Goal: Find specific page/section: Find specific page/section

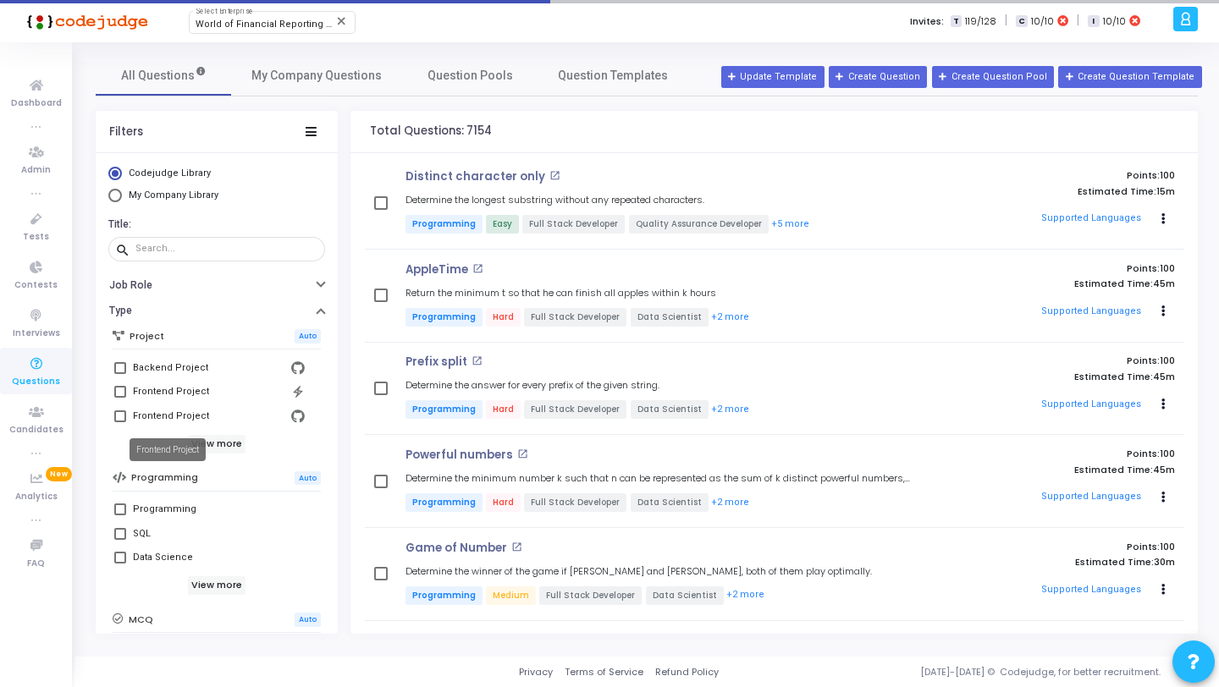
scroll to position [301, 0]
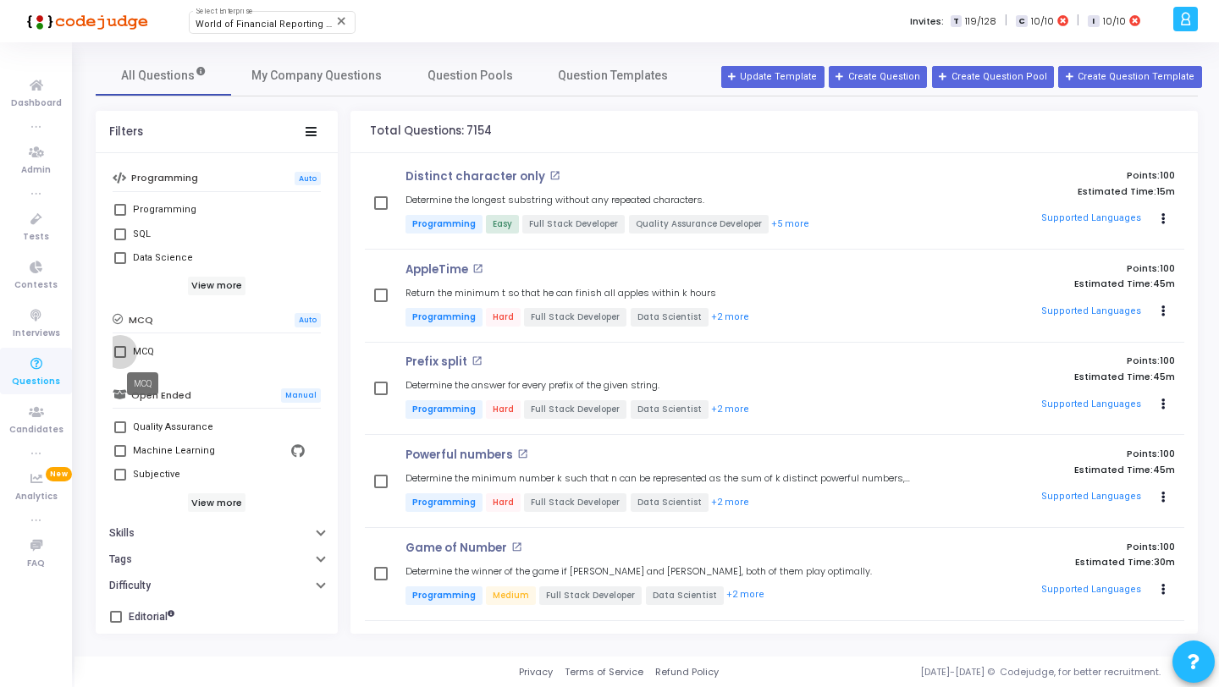
click at [136, 359] on div "MCQ" at bounding box center [143, 352] width 21 height 20
click at [120, 359] on input "MCQ" at bounding box center [119, 358] width 1 height 1
checkbox input "true"
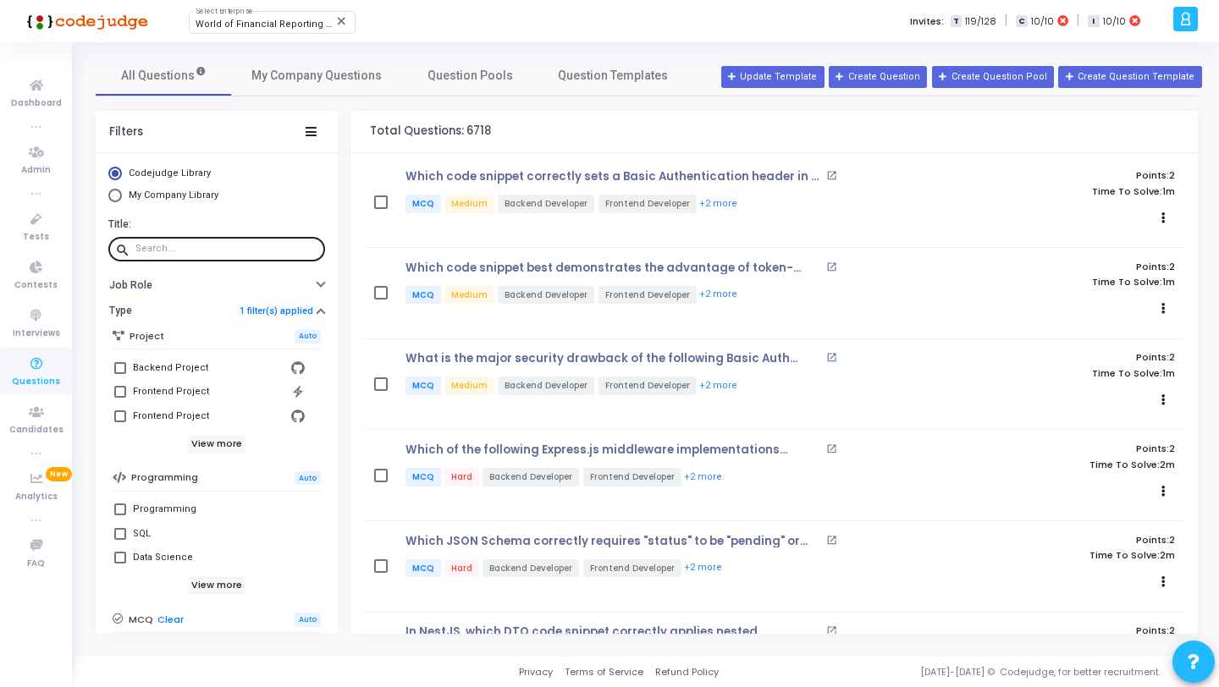
click at [221, 248] on input "text" at bounding box center [226, 249] width 183 height 10
paste input "Client sends: GET /users?page=1&size=5&sort=name,desc What will be the result?"
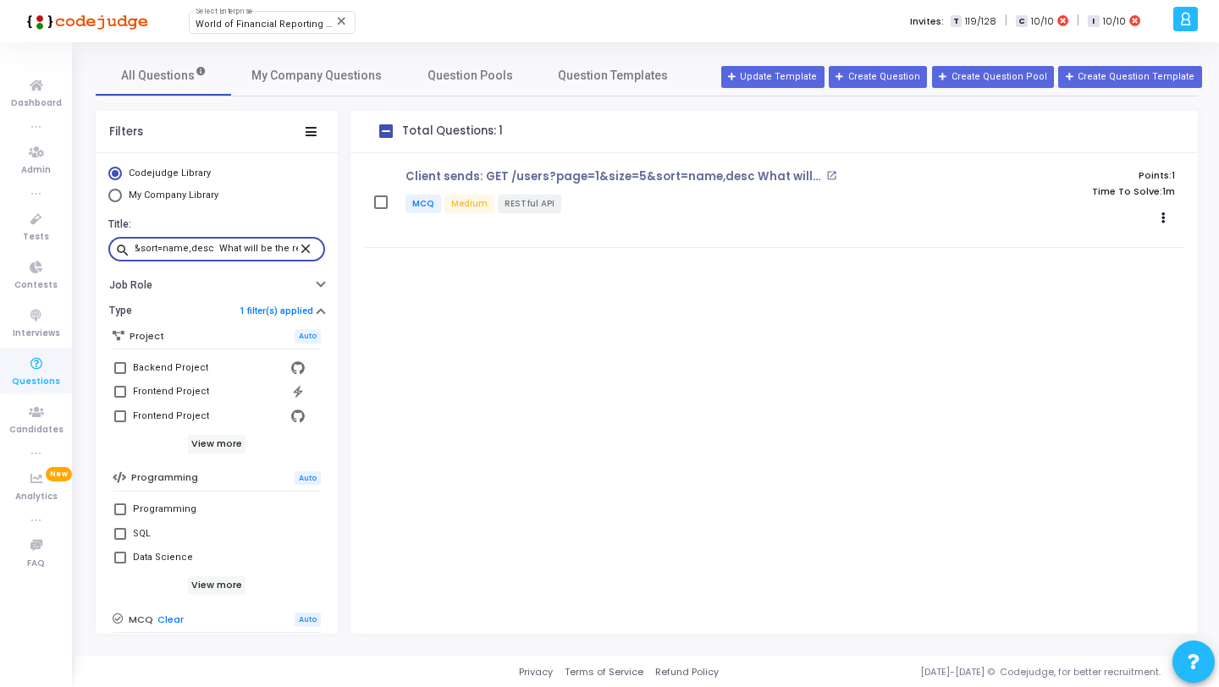
type input "Client sends: GET /users?page=1&size=5&sort=name,desc What will be the result?"
click at [298, 248] on mat-icon "close" at bounding box center [308, 247] width 20 height 15
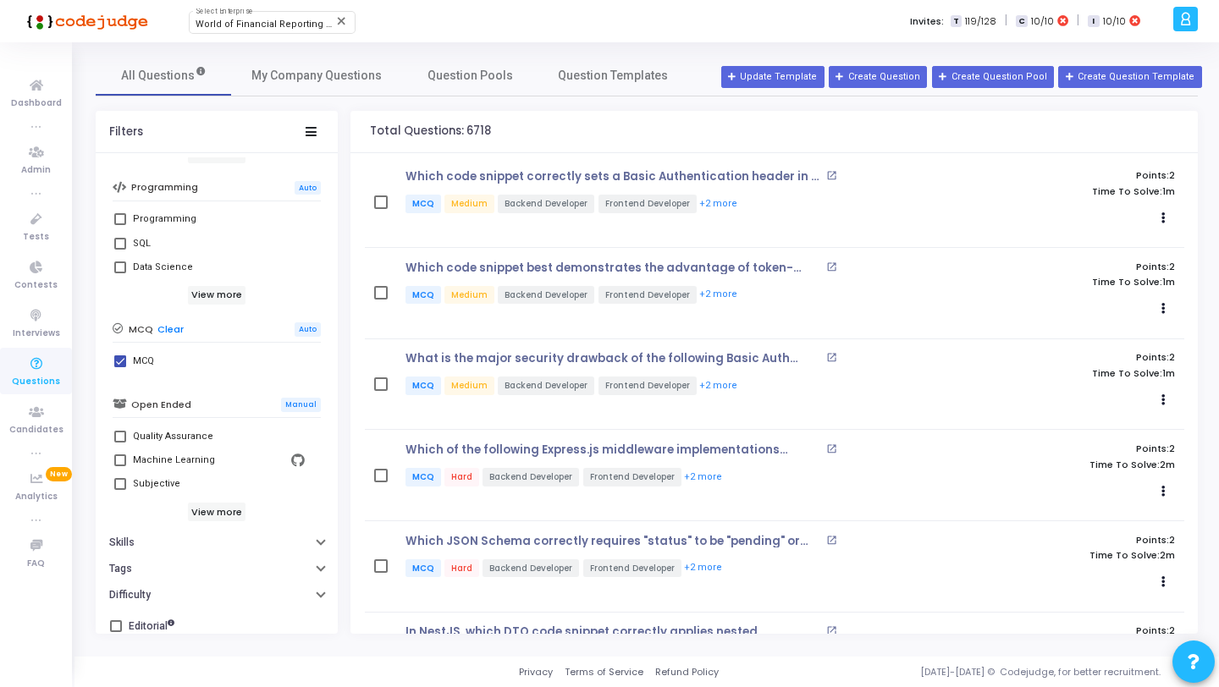
scroll to position [301, 0]
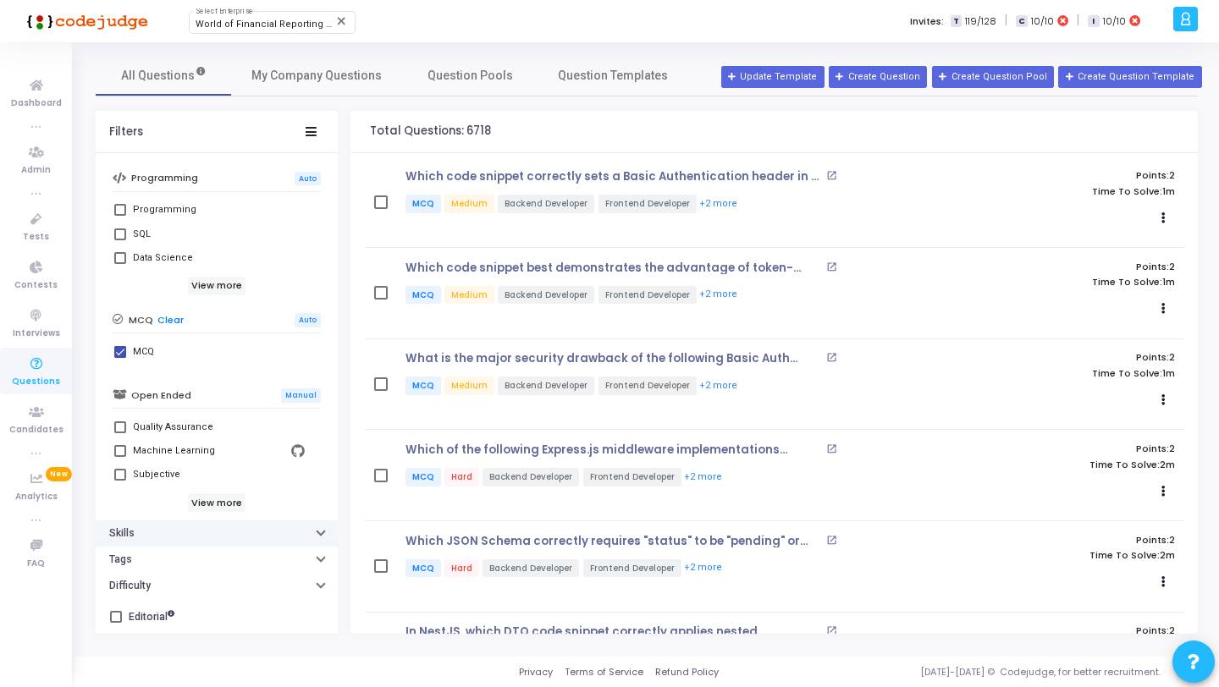
click at [152, 527] on button "Skills" at bounding box center [217, 534] width 242 height 26
click at [168, 552] on div at bounding box center [227, 561] width 174 height 27
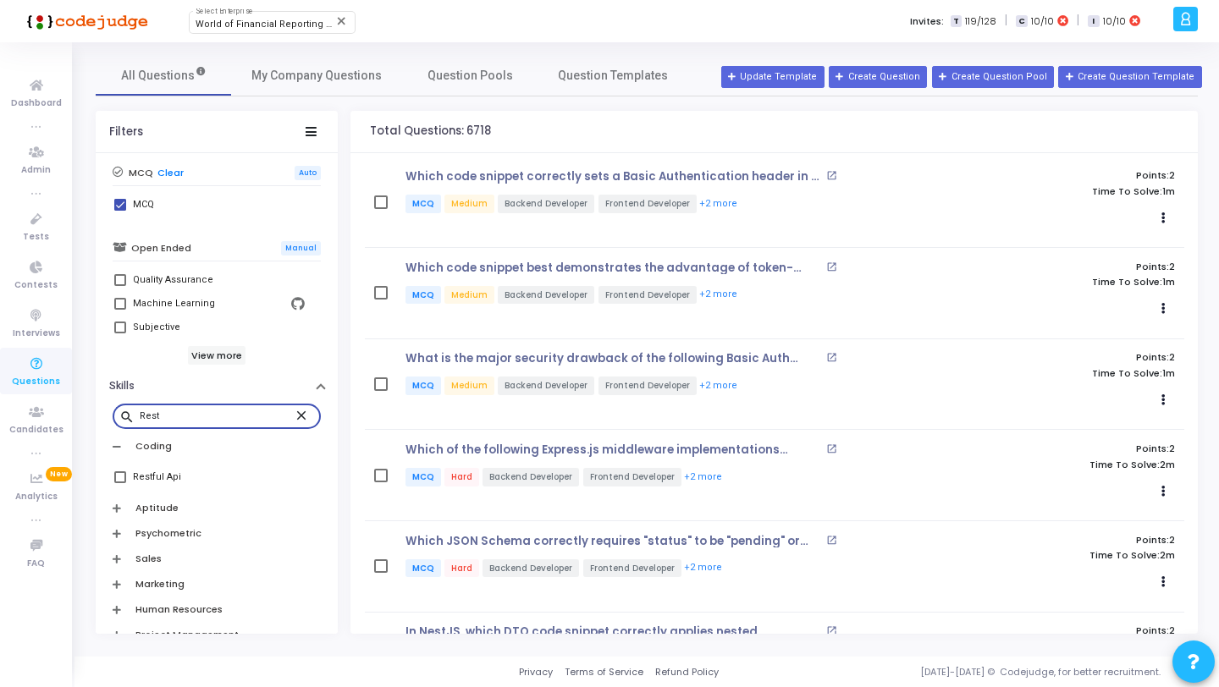
scroll to position [450, 0]
type input "Rest"
click at [155, 470] on div "Restful Api" at bounding box center [157, 474] width 48 height 20
click at [120, 480] on input "Restful Api" at bounding box center [119, 480] width 1 height 1
checkbox input "true"
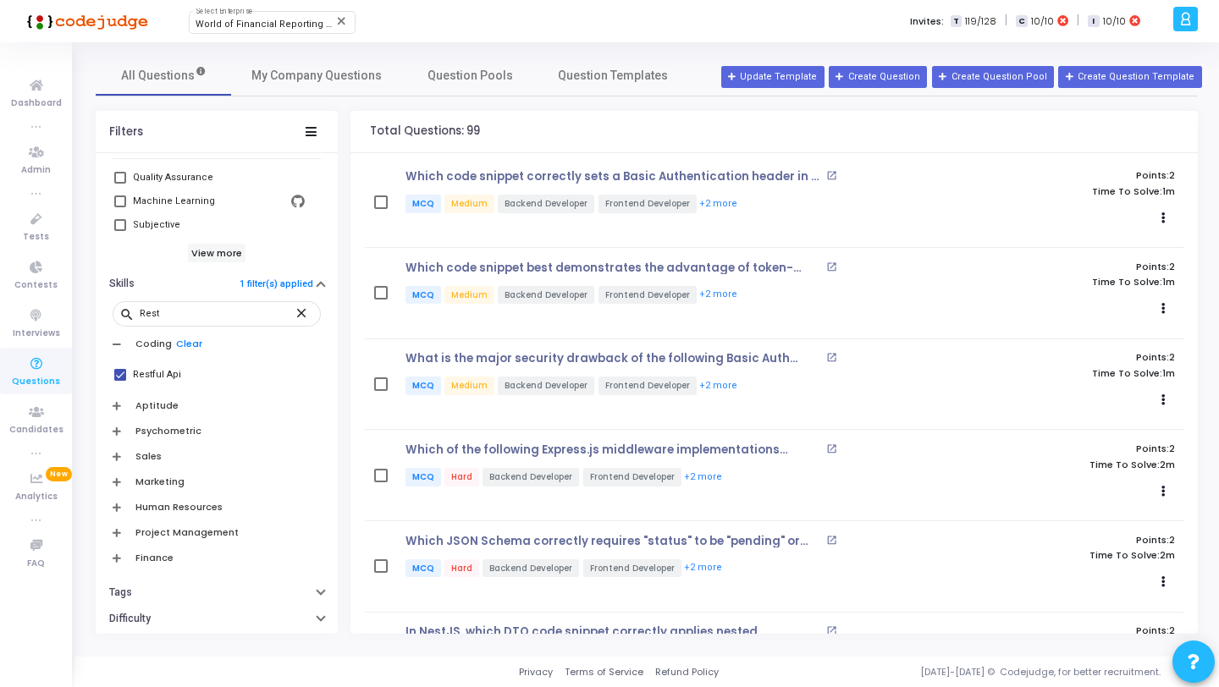
scroll to position [584, 0]
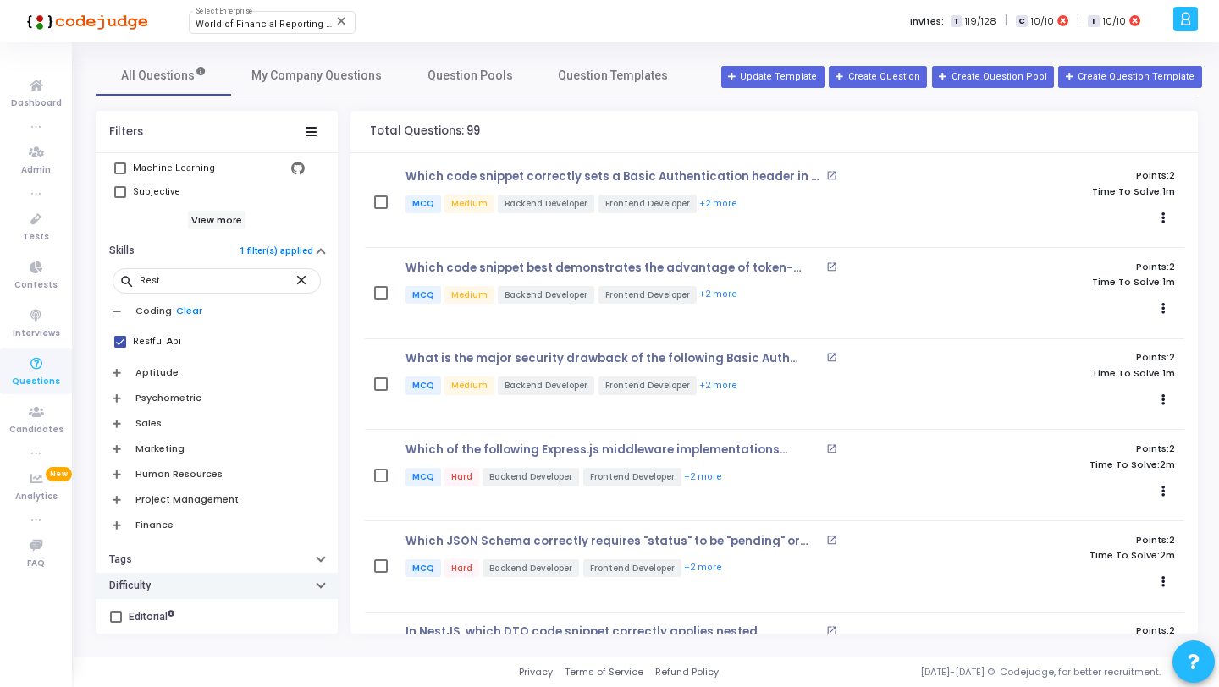
click at [179, 580] on button "Difficulty" at bounding box center [217, 586] width 242 height 26
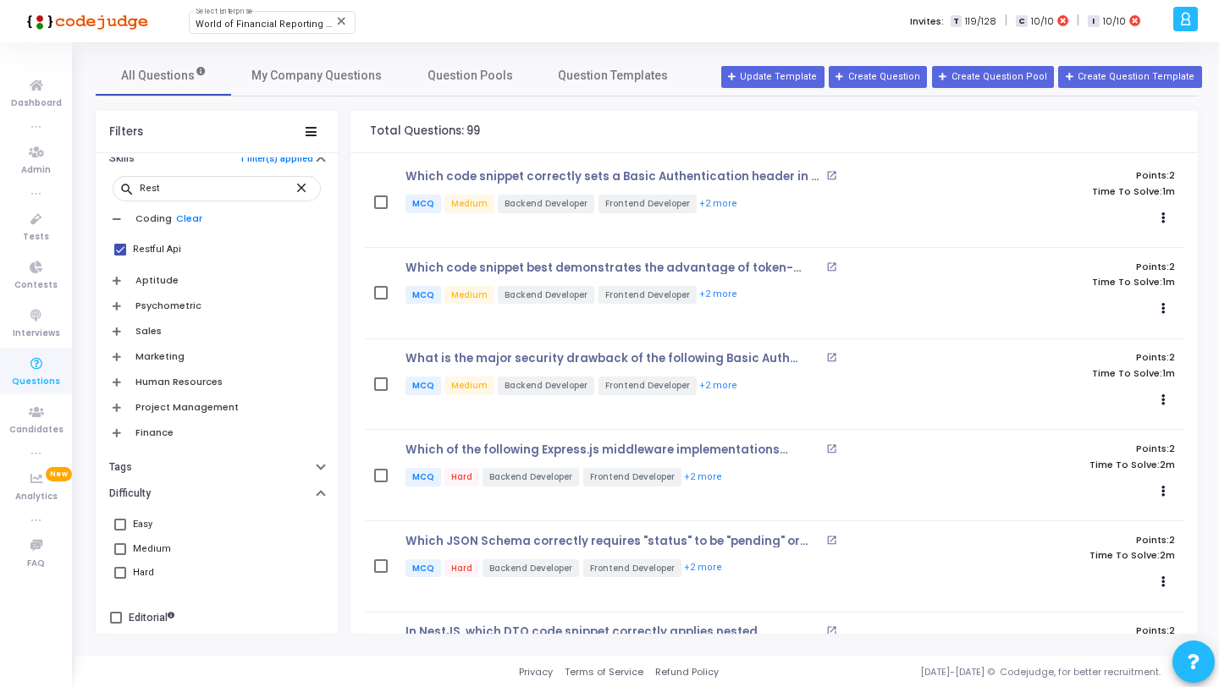
scroll to position [677, 0]
click at [151, 523] on div "Easy" at bounding box center [142, 523] width 19 height 20
click at [120, 529] on input "Easy" at bounding box center [119, 529] width 1 height 1
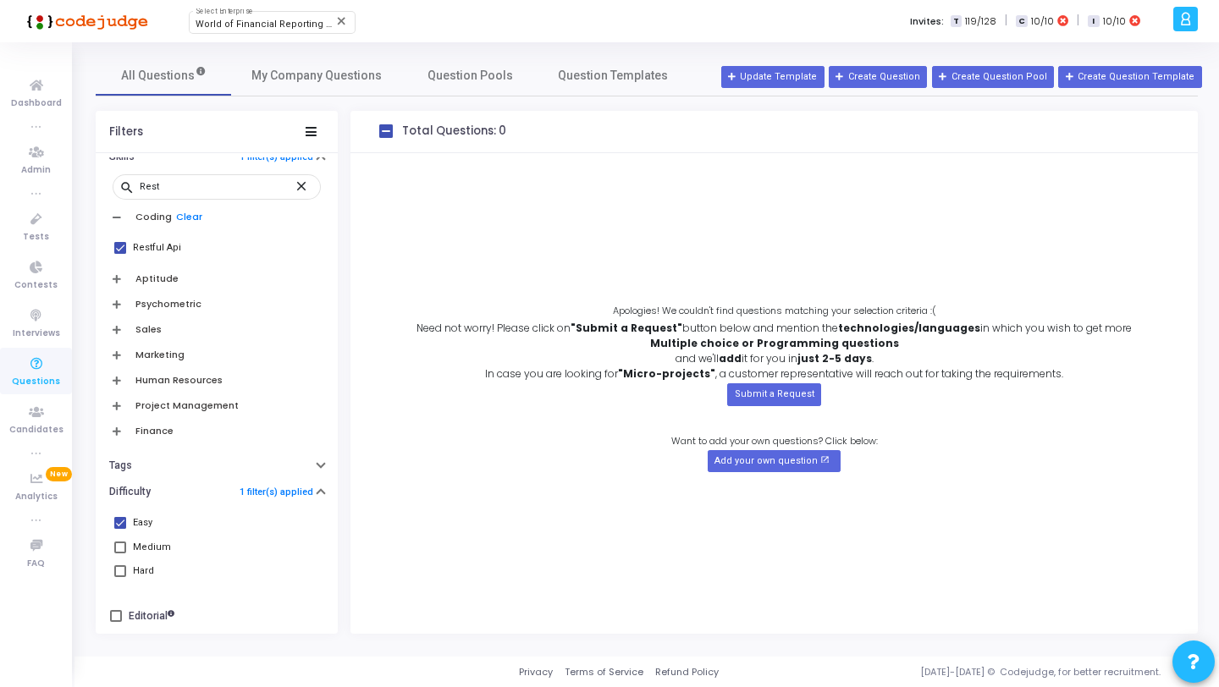
click at [151, 523] on div "Easy" at bounding box center [142, 523] width 19 height 20
click at [120, 529] on input "Easy" at bounding box center [119, 529] width 1 height 1
checkbox input "false"
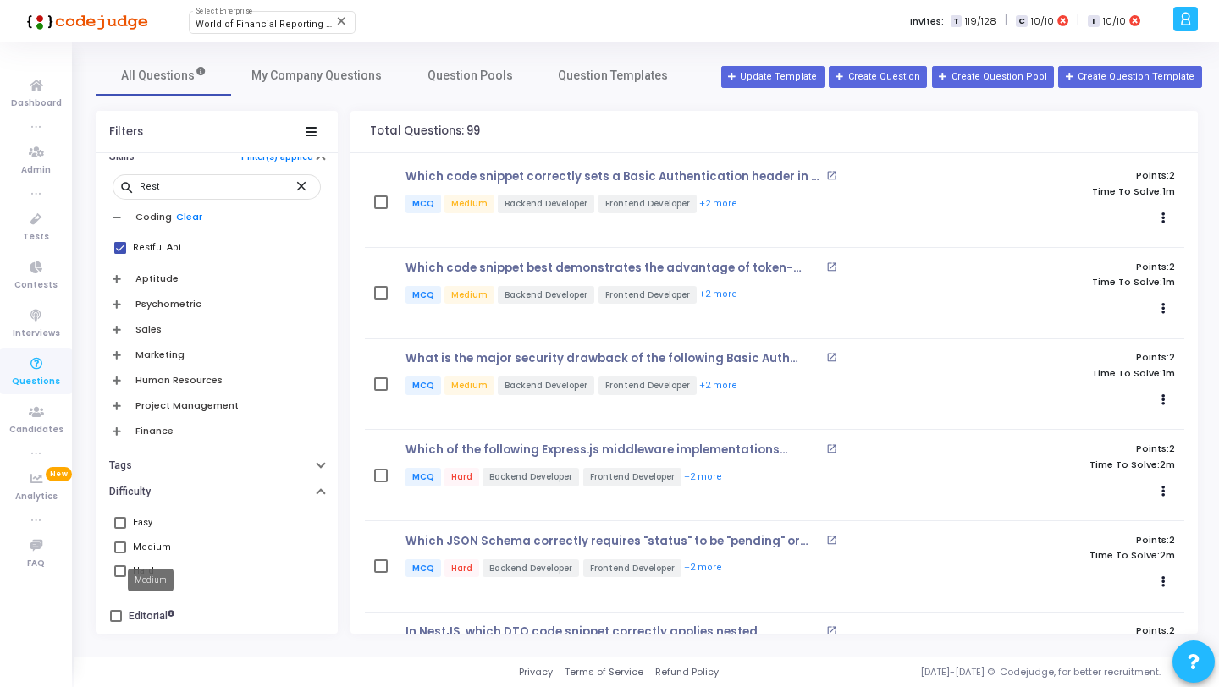
click at [151, 546] on div "Medium" at bounding box center [152, 548] width 38 height 20
click at [120, 554] on input "Medium" at bounding box center [119, 554] width 1 height 1
click at [152, 544] on div "Medium" at bounding box center [152, 548] width 38 height 20
click at [120, 554] on input "Medium" at bounding box center [119, 554] width 1 height 1
checkbox input "false"
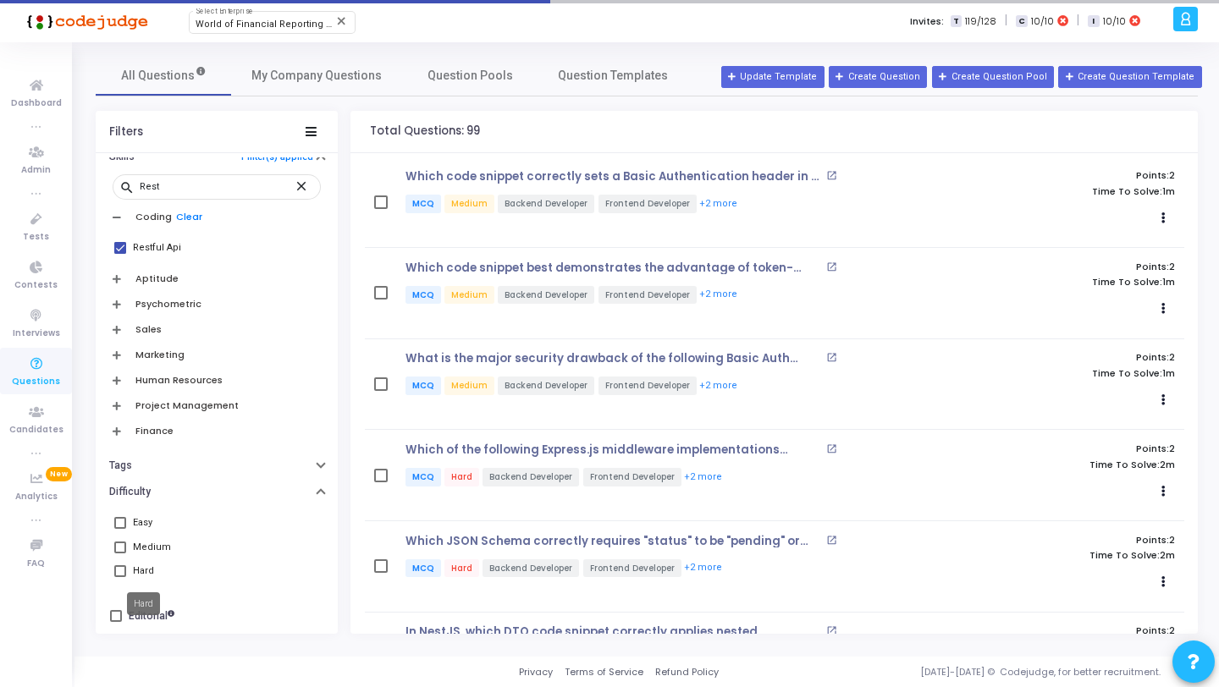
click at [141, 570] on div "Hard" at bounding box center [143, 571] width 21 height 20
click at [120, 577] on input "Hard" at bounding box center [119, 577] width 1 height 1
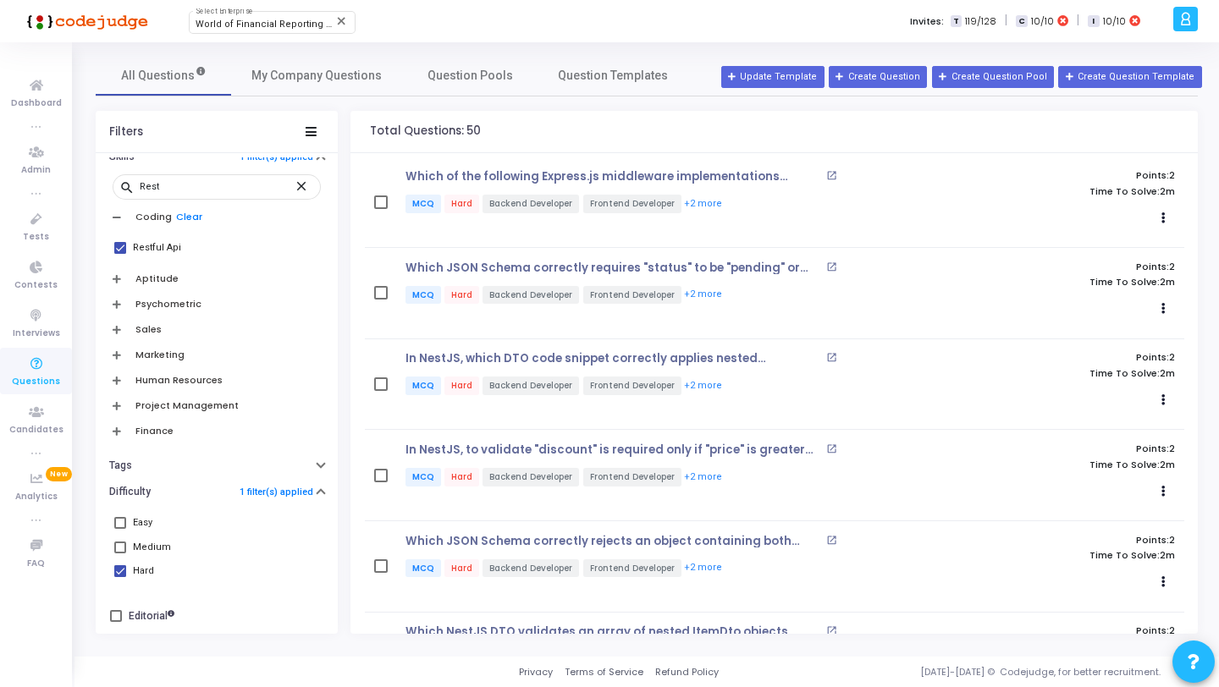
click at [141, 570] on div "Hard" at bounding box center [143, 571] width 21 height 20
click at [120, 577] on input "Hard" at bounding box center [119, 577] width 1 height 1
checkbox input "false"
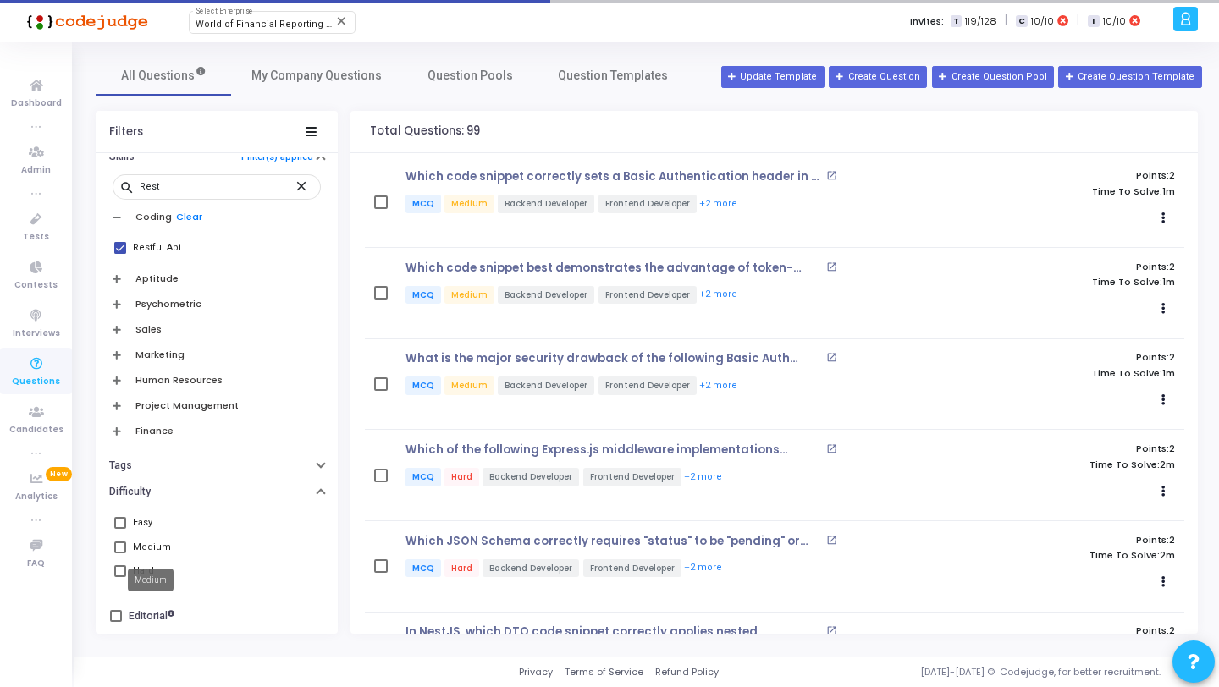
click at [149, 547] on div "Medium" at bounding box center [152, 548] width 38 height 20
click at [120, 554] on input "Medium" at bounding box center [119, 554] width 1 height 1
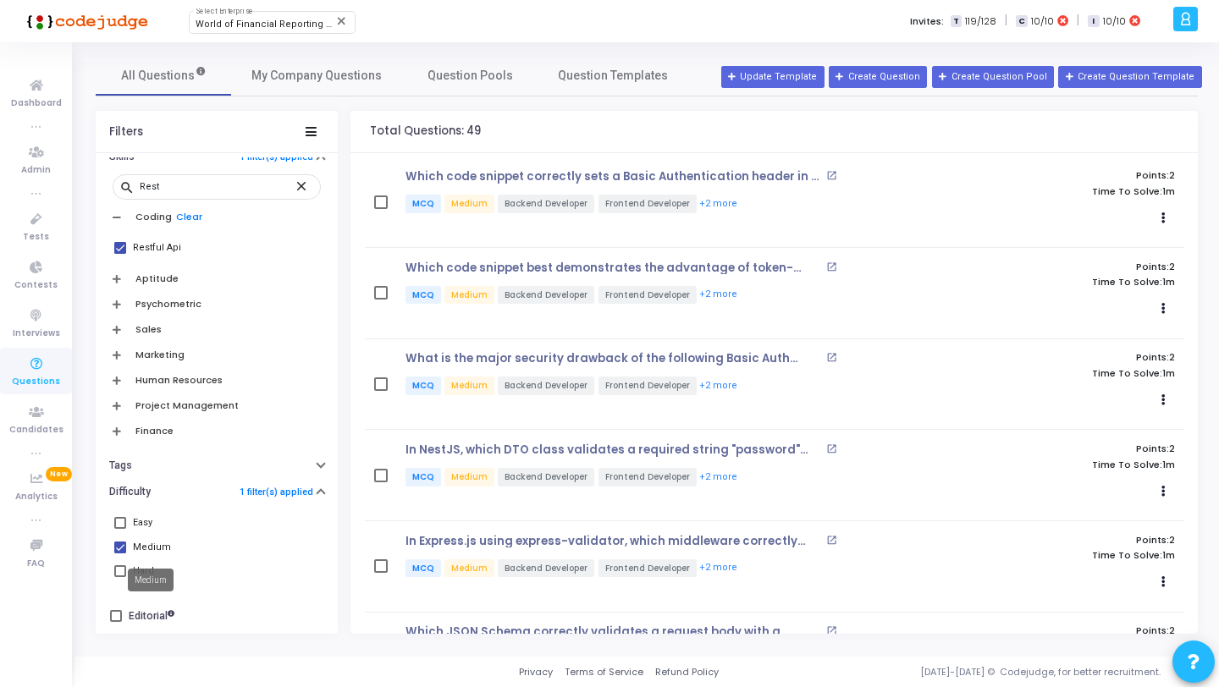
click at [144, 549] on div "Medium" at bounding box center [152, 548] width 38 height 20
click at [120, 554] on input "Medium" at bounding box center [119, 554] width 1 height 1
checkbox input "false"
click at [187, 218] on link "Clear" at bounding box center [189, 217] width 26 height 11
checkbox input "false"
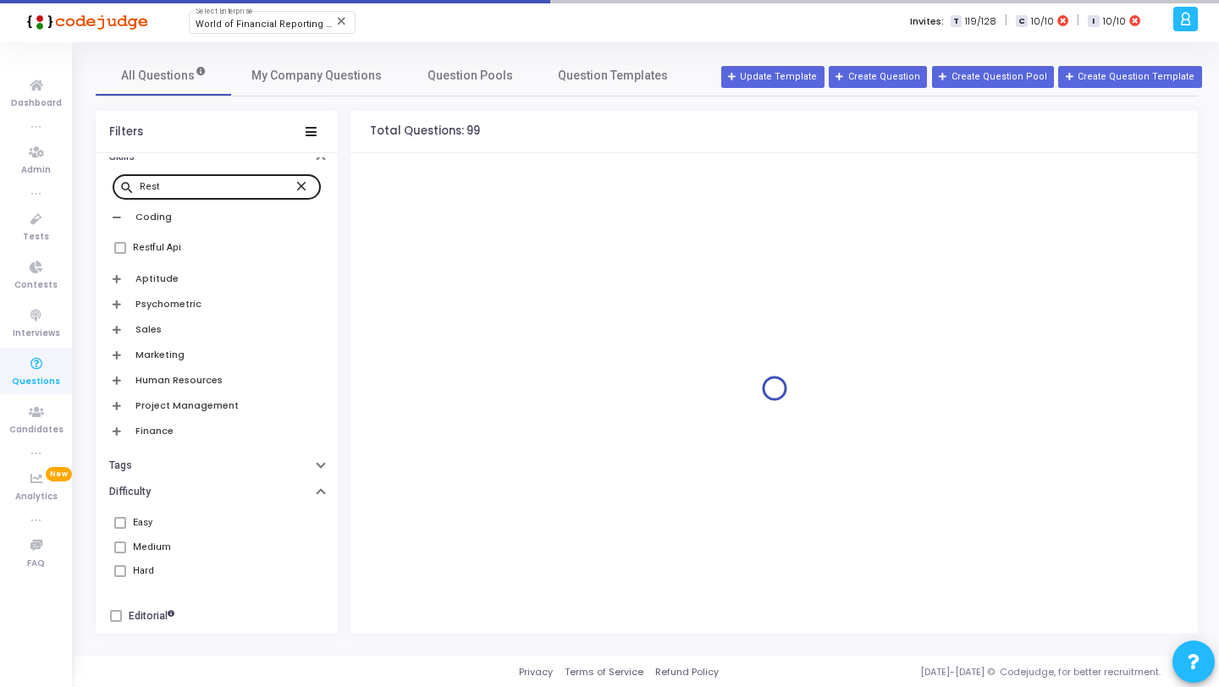
click at [291, 193] on div "search Rest close" at bounding box center [217, 186] width 208 height 27
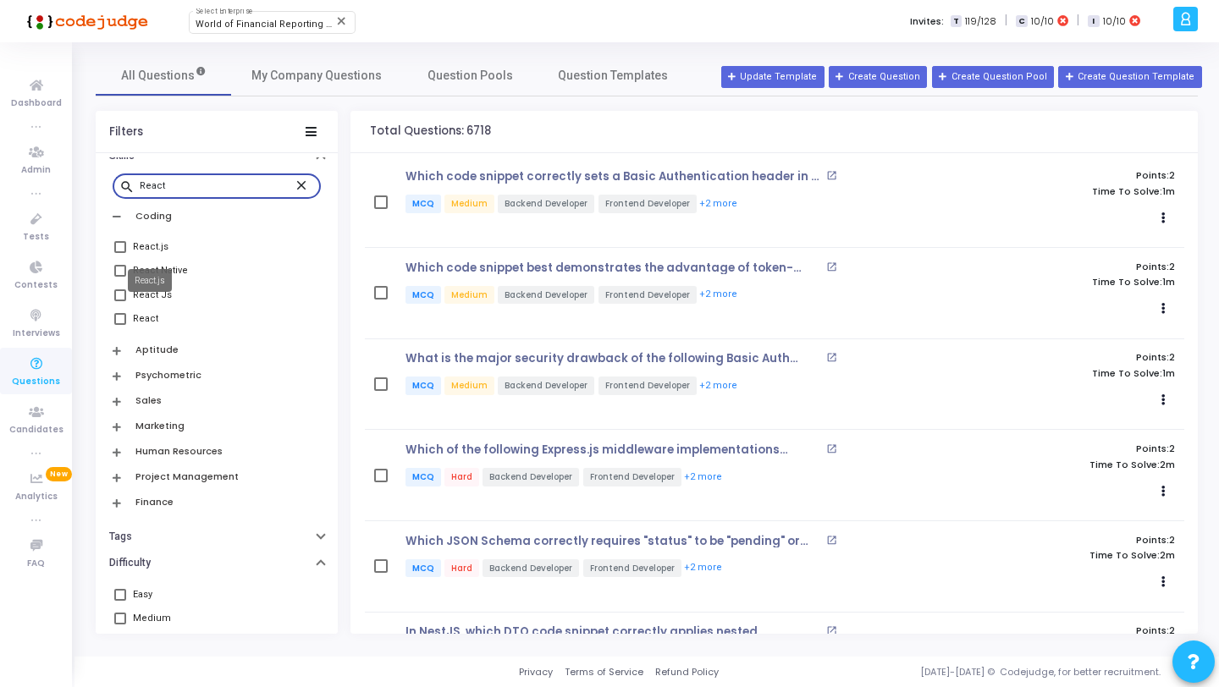
type input "React"
click at [157, 246] on div "React.js" at bounding box center [151, 247] width 36 height 20
click at [120, 253] on input "React.js" at bounding box center [119, 253] width 1 height 1
checkbox input "true"
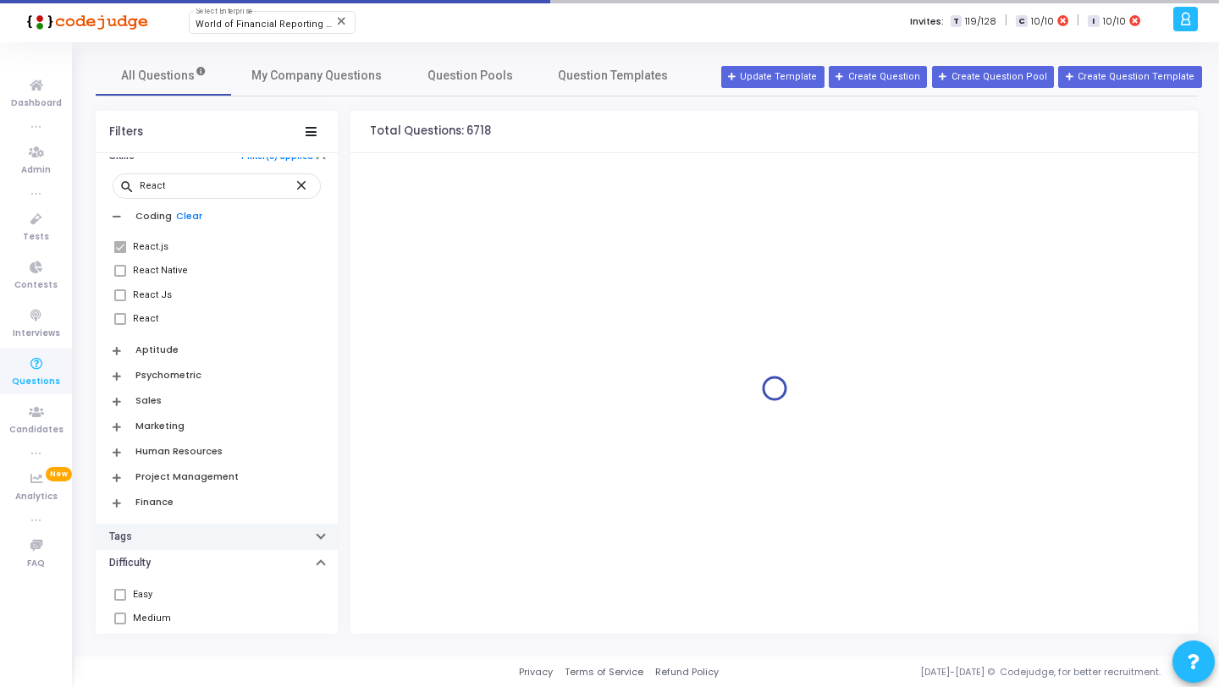
scroll to position [749, 0]
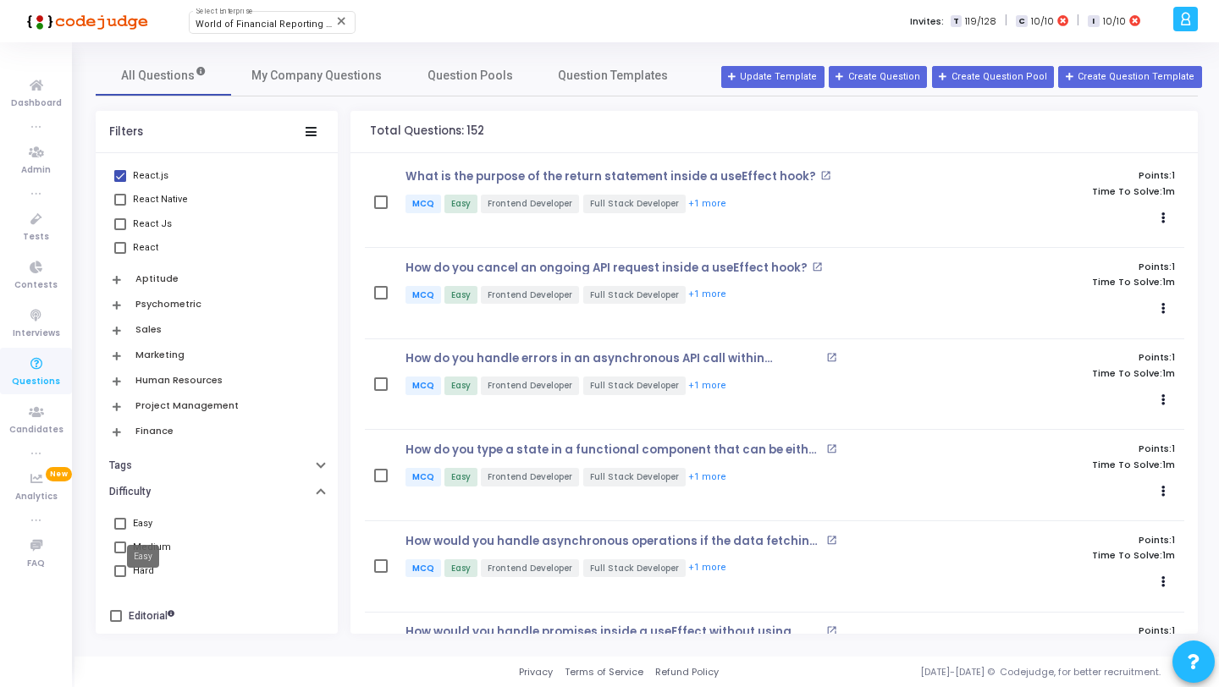
click at [140, 520] on div "Easy" at bounding box center [142, 524] width 19 height 20
click at [120, 530] on input "Easy" at bounding box center [119, 530] width 1 height 1
click at [140, 518] on div "Easy" at bounding box center [142, 524] width 19 height 20
click at [120, 530] on input "Easy" at bounding box center [119, 530] width 1 height 1
checkbox input "false"
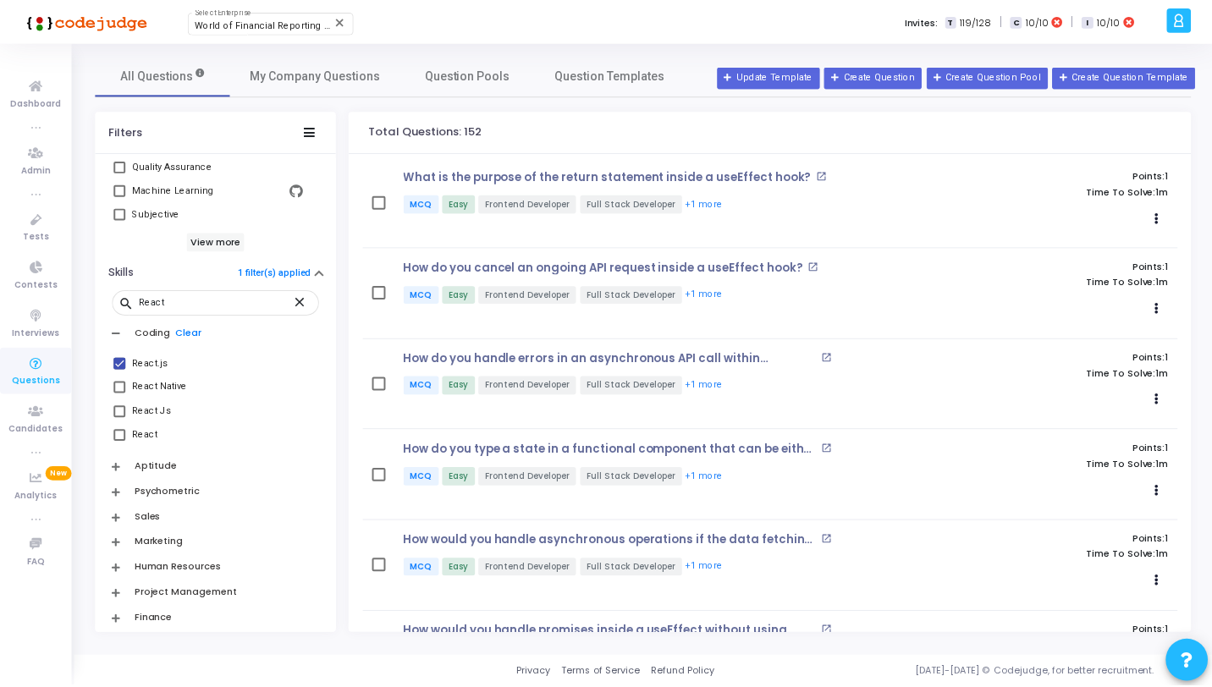
scroll to position [494, 0]
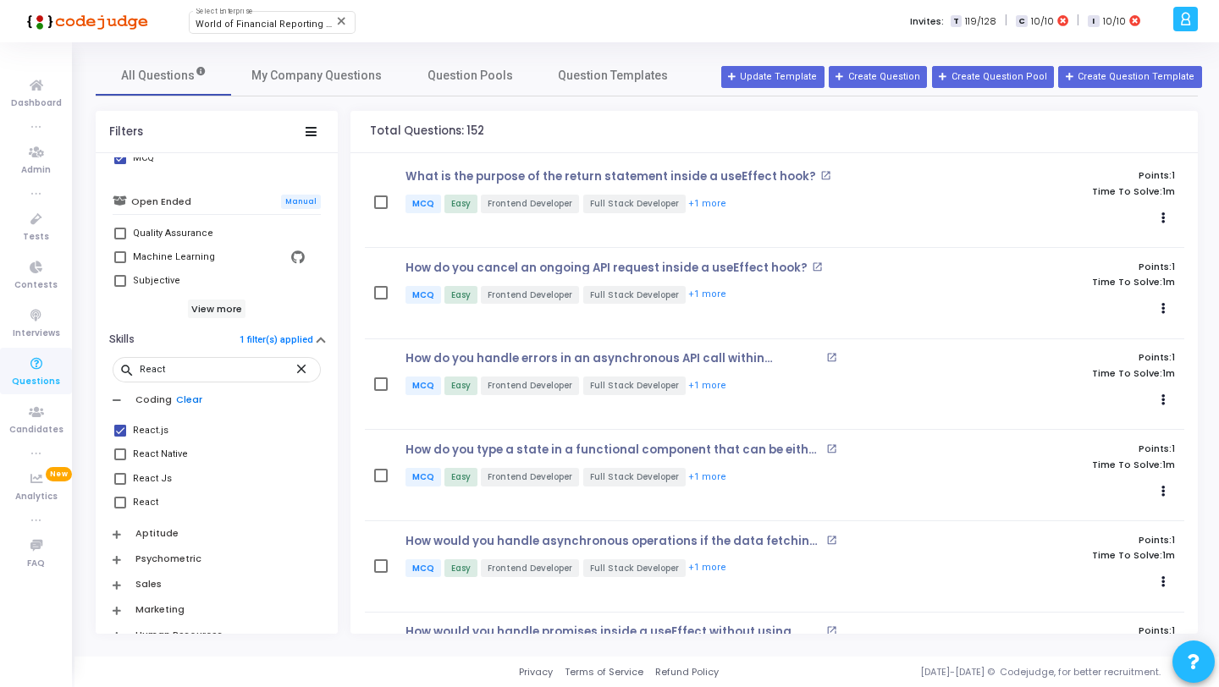
click at [187, 398] on link "Clear" at bounding box center [189, 400] width 26 height 11
checkbox input "false"
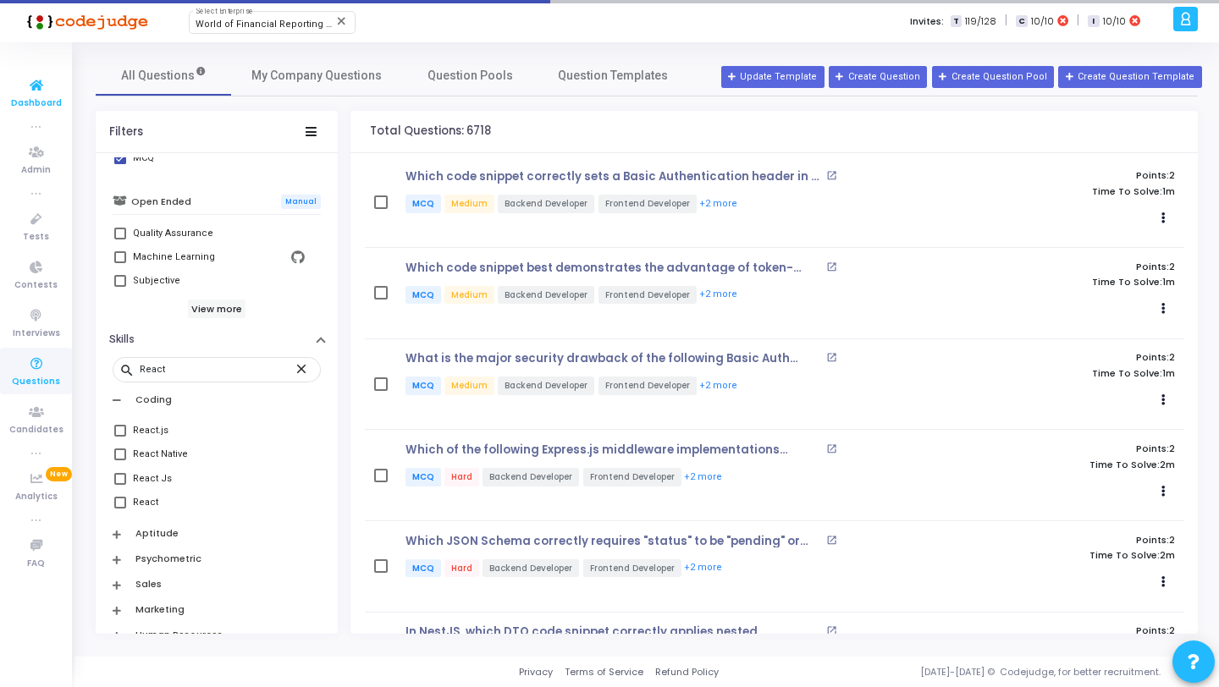
click at [46, 100] on span "Dashboard" at bounding box center [36, 104] width 51 height 14
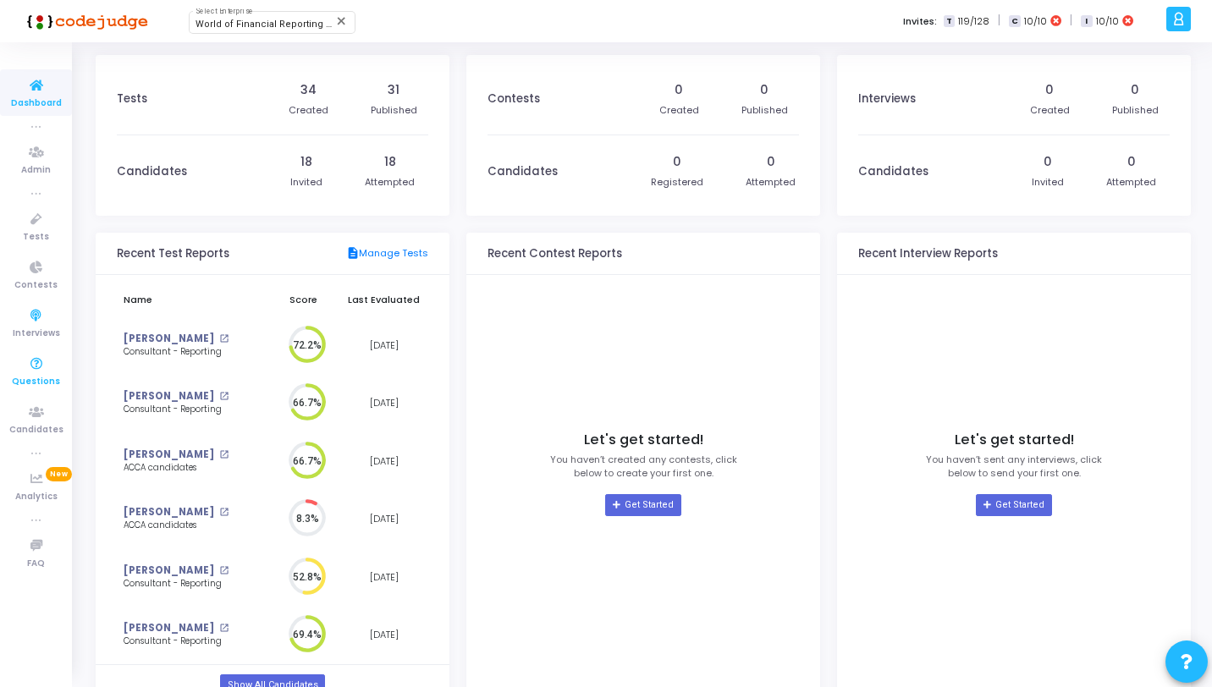
click at [40, 369] on icon at bounding box center [37, 364] width 36 height 21
